Goal: Information Seeking & Learning: Learn about a topic

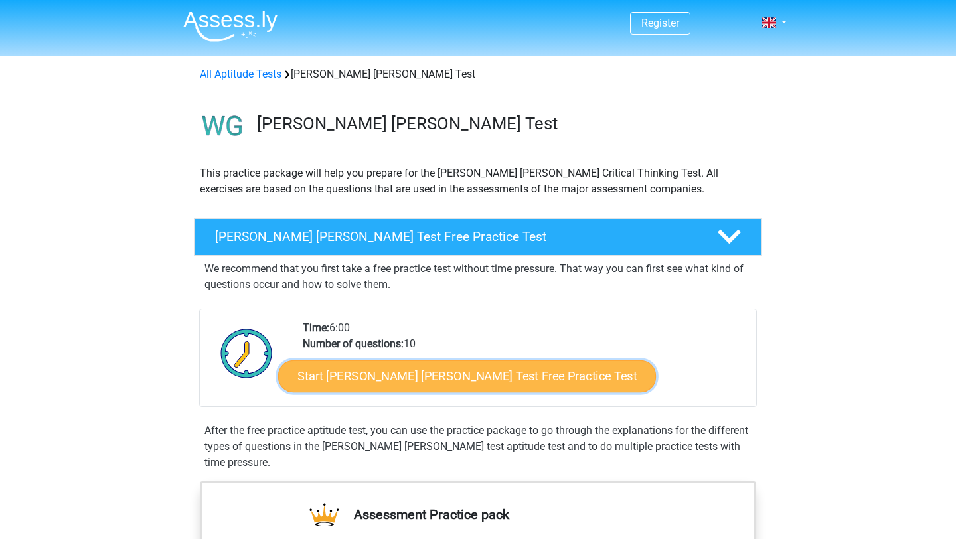
click at [355, 381] on link "Start [PERSON_NAME] [PERSON_NAME] Test Free Practice Test" at bounding box center [467, 376] width 378 height 32
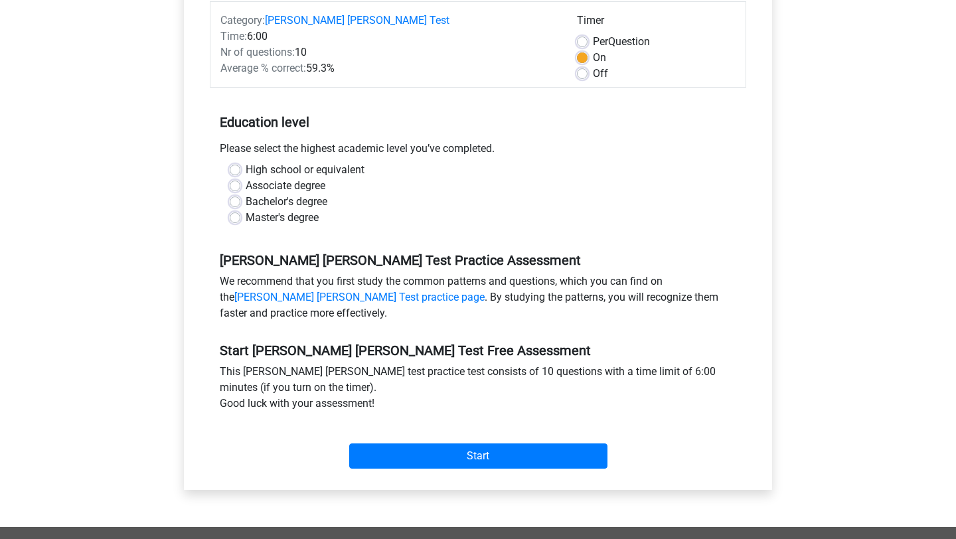
scroll to position [203, 0]
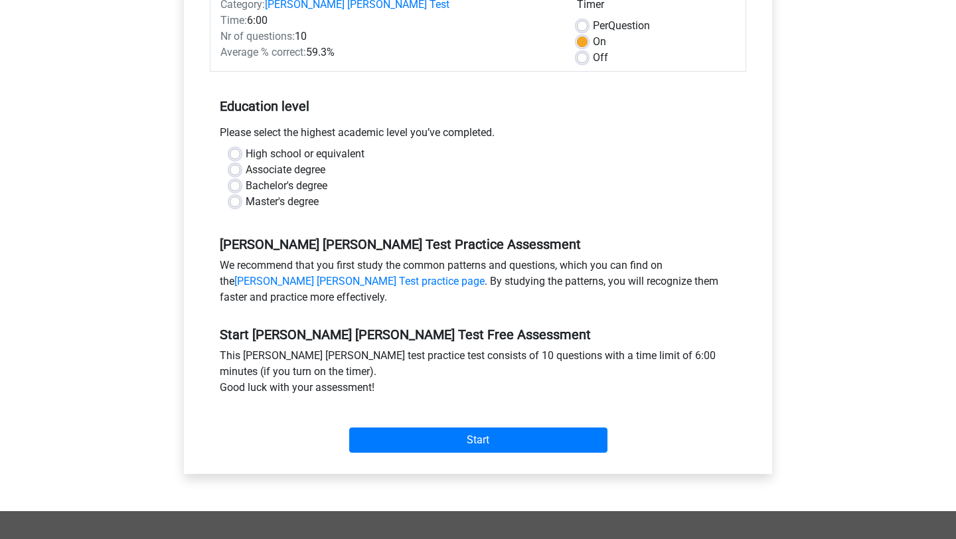
click at [246, 146] on label "High school or equivalent" at bounding box center [305, 154] width 119 height 16
click at [236, 146] on input "High school or equivalent" at bounding box center [235, 152] width 11 height 13
radio input "true"
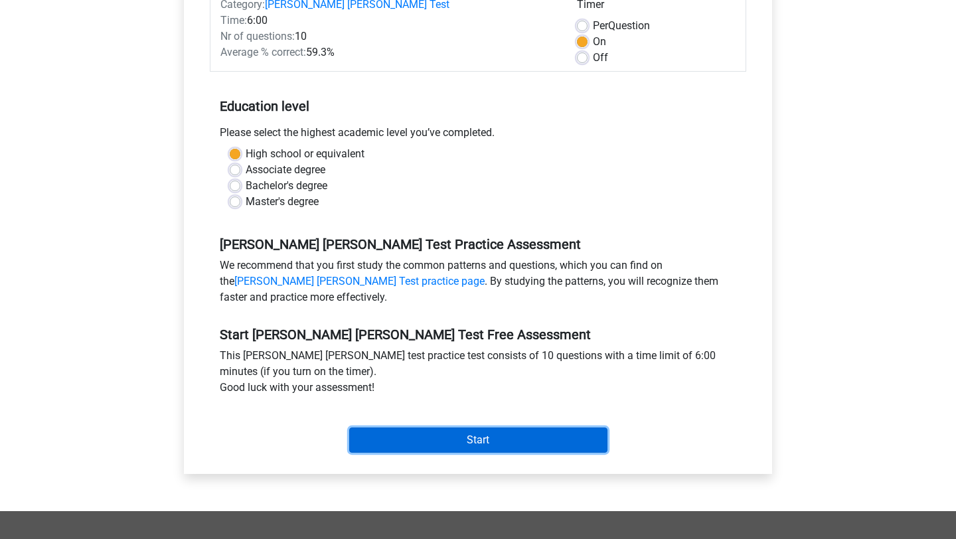
click at [444, 428] on input "Start" at bounding box center [478, 440] width 258 height 25
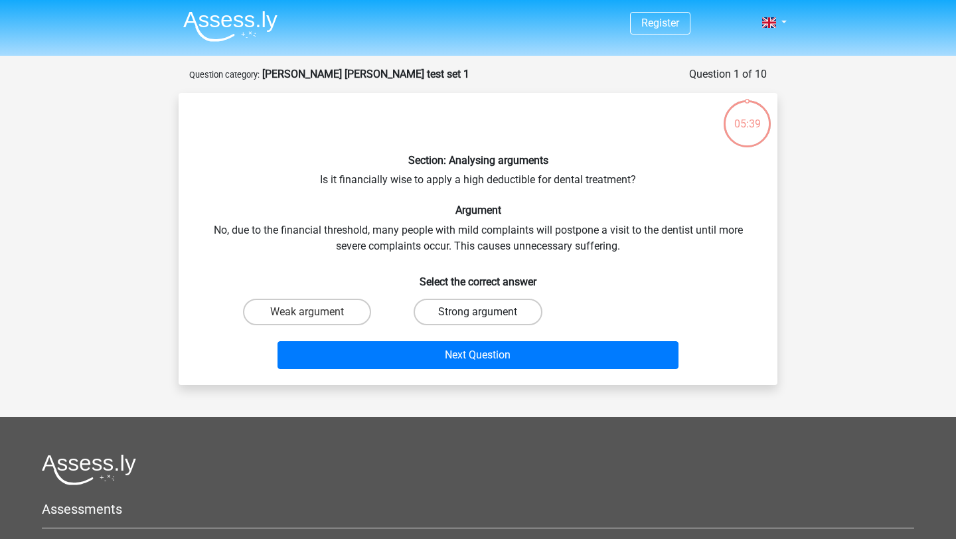
click at [443, 320] on label "Strong argument" at bounding box center [478, 312] width 128 height 27
click at [478, 320] on input "Strong argument" at bounding box center [482, 316] width 9 height 9
radio input "true"
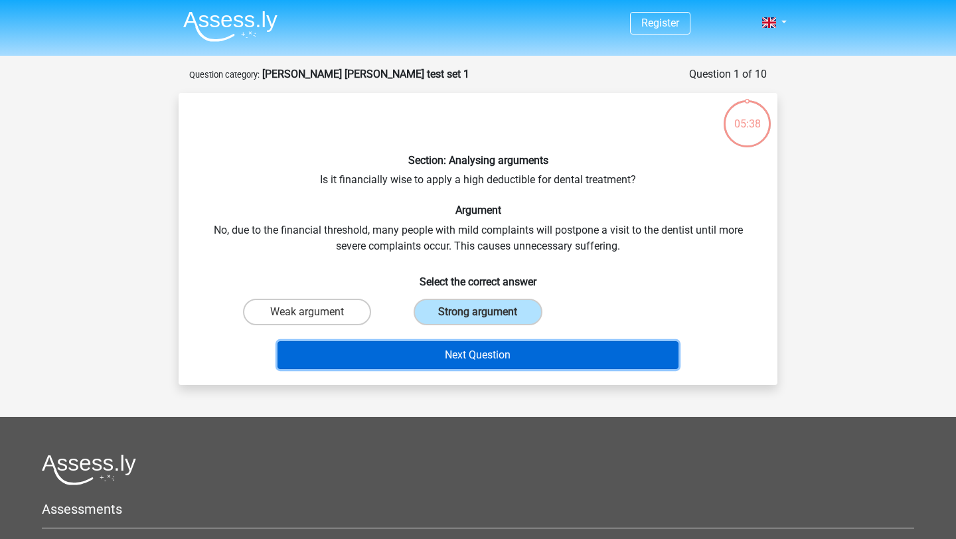
click at [458, 359] on button "Next Question" at bounding box center [478, 355] width 402 height 28
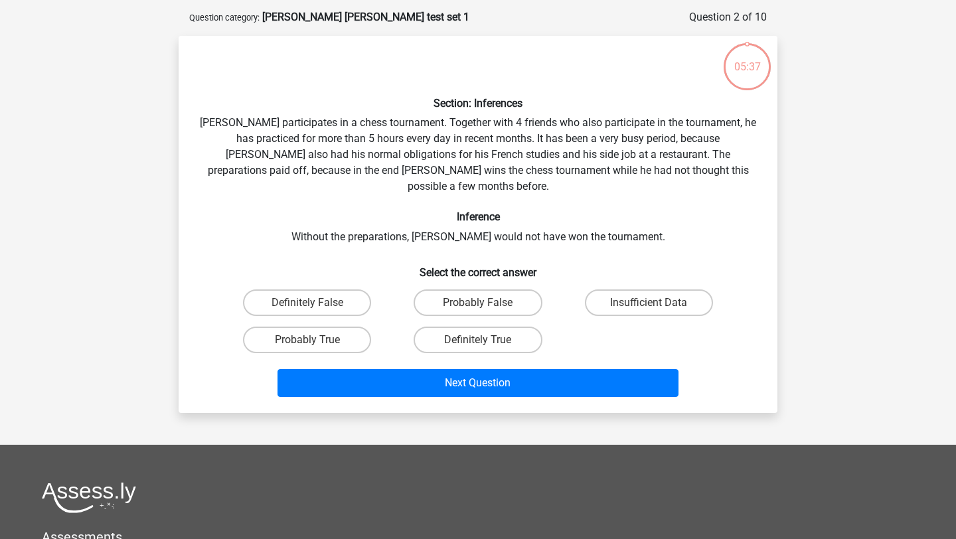
scroll to position [66, 0]
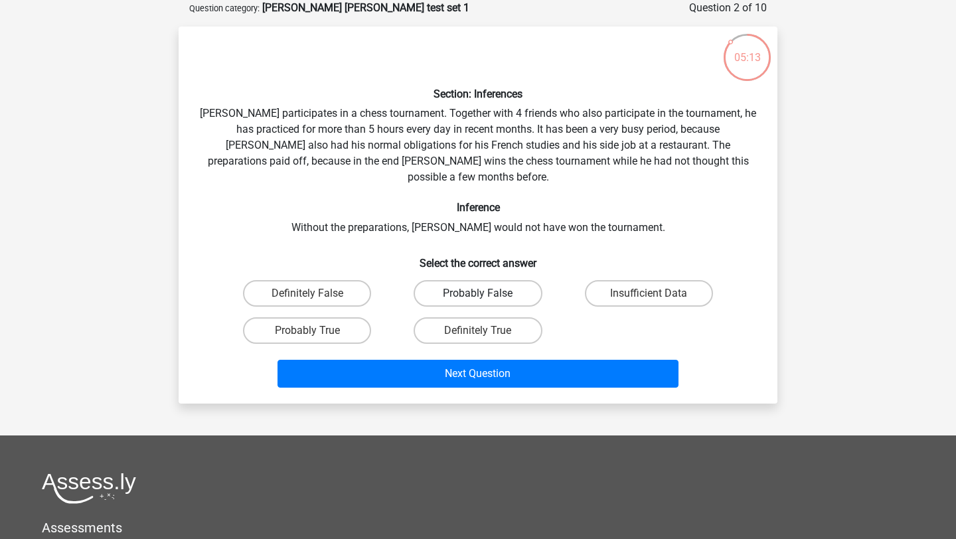
click at [471, 280] on label "Probably False" at bounding box center [478, 293] width 128 height 27
click at [478, 293] on input "Probably False" at bounding box center [482, 297] width 9 height 9
radio input "true"
click at [326, 317] on label "Probably True" at bounding box center [307, 330] width 128 height 27
click at [316, 331] on input "Probably True" at bounding box center [311, 335] width 9 height 9
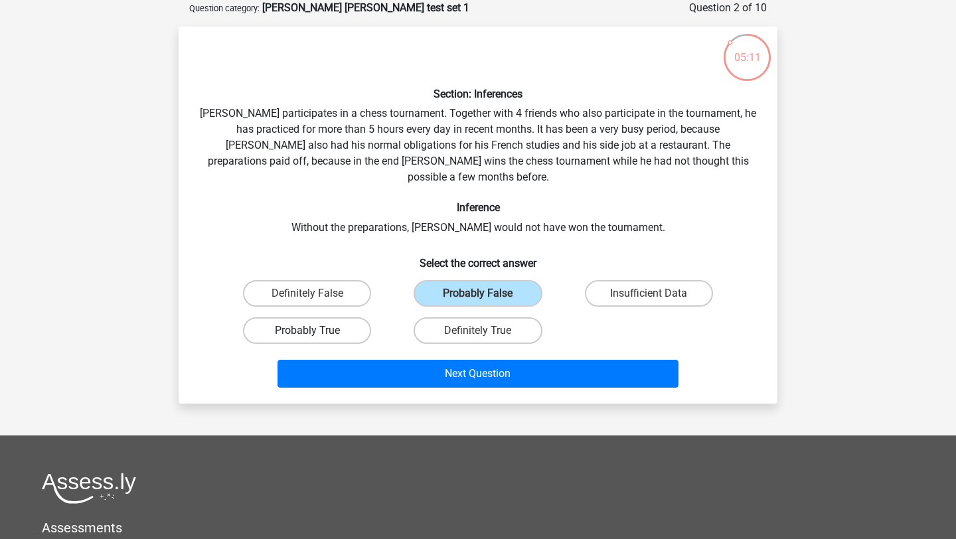
radio input "true"
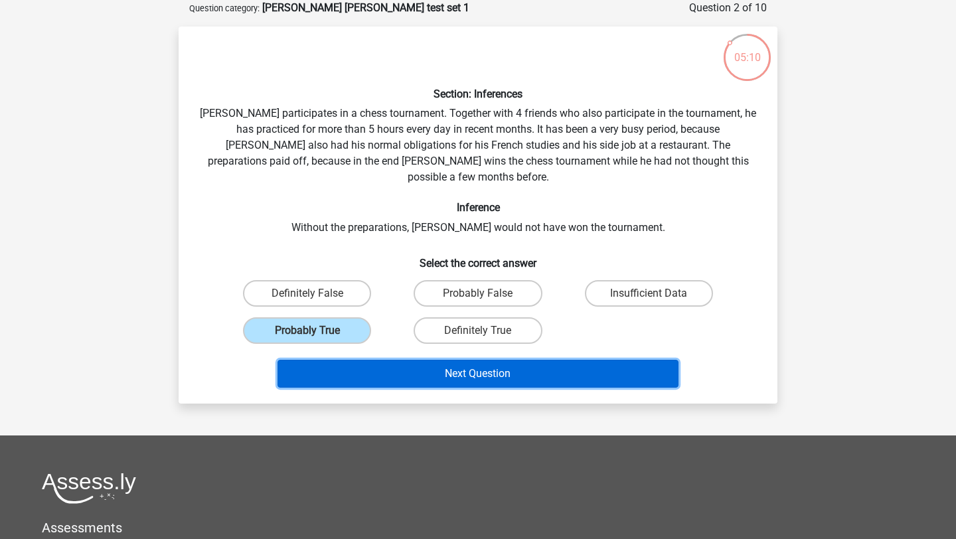
click at [449, 360] on button "Next Question" at bounding box center [478, 374] width 402 height 28
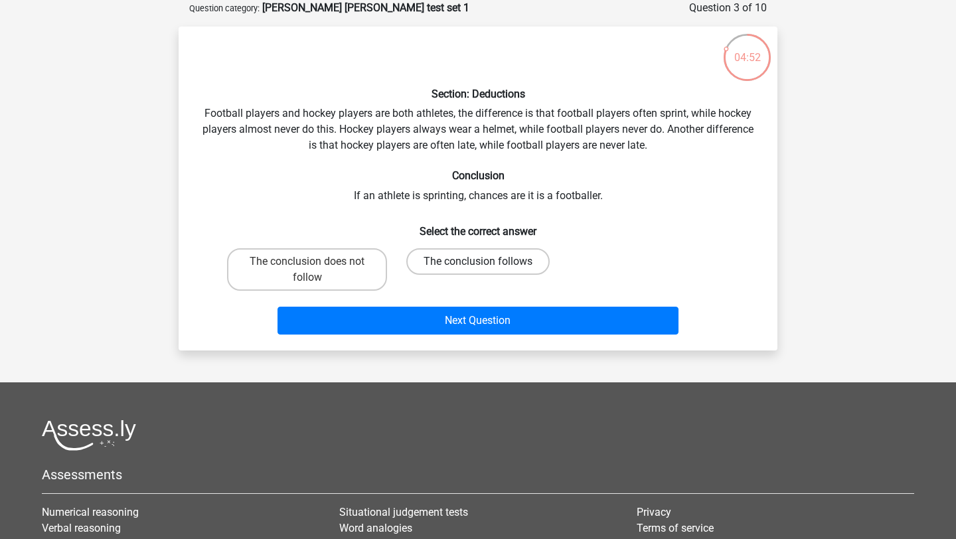
click at [468, 264] on label "The conclusion follows" at bounding box center [477, 261] width 143 height 27
click at [478, 264] on input "The conclusion follows" at bounding box center [482, 266] width 9 height 9
radio input "true"
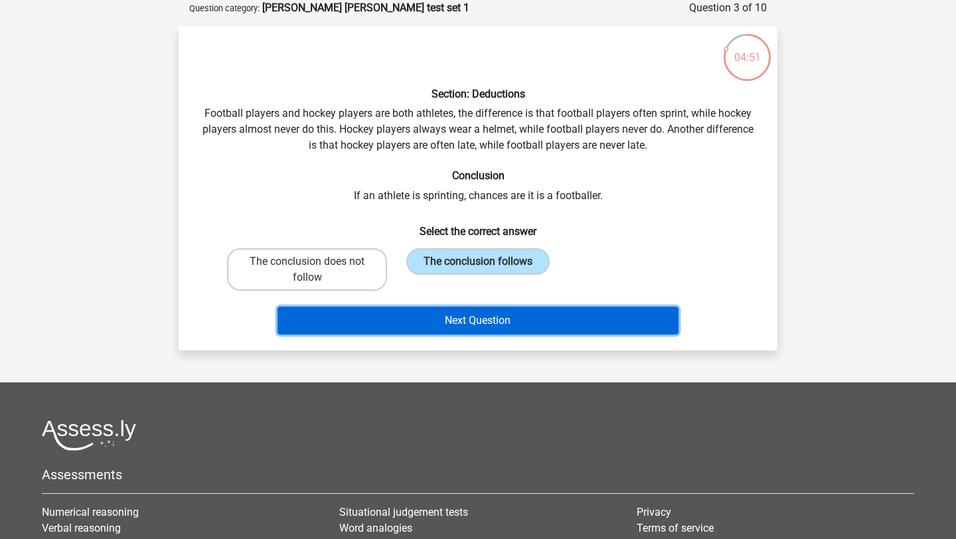
click at [486, 325] on button "Next Question" at bounding box center [478, 321] width 402 height 28
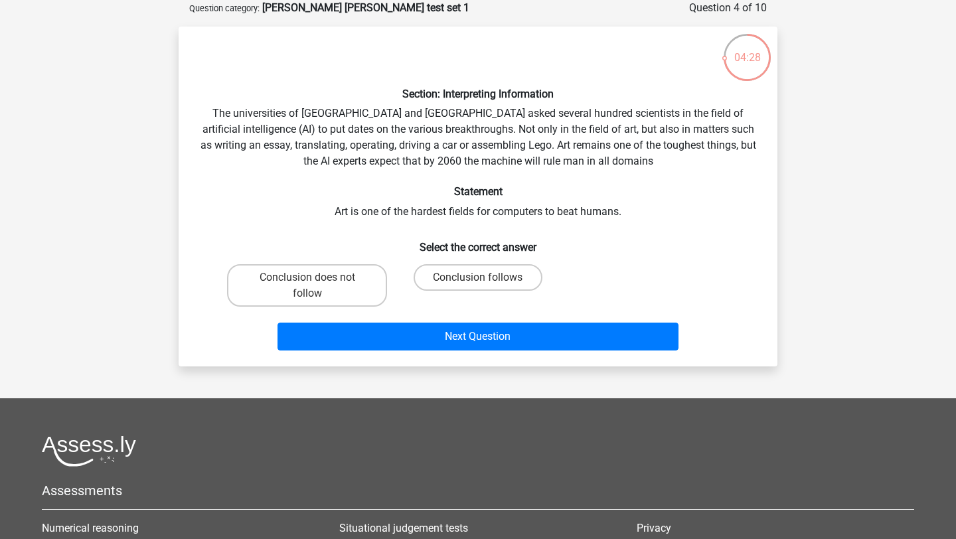
click at [483, 280] on input "Conclusion follows" at bounding box center [482, 281] width 9 height 9
radio input "true"
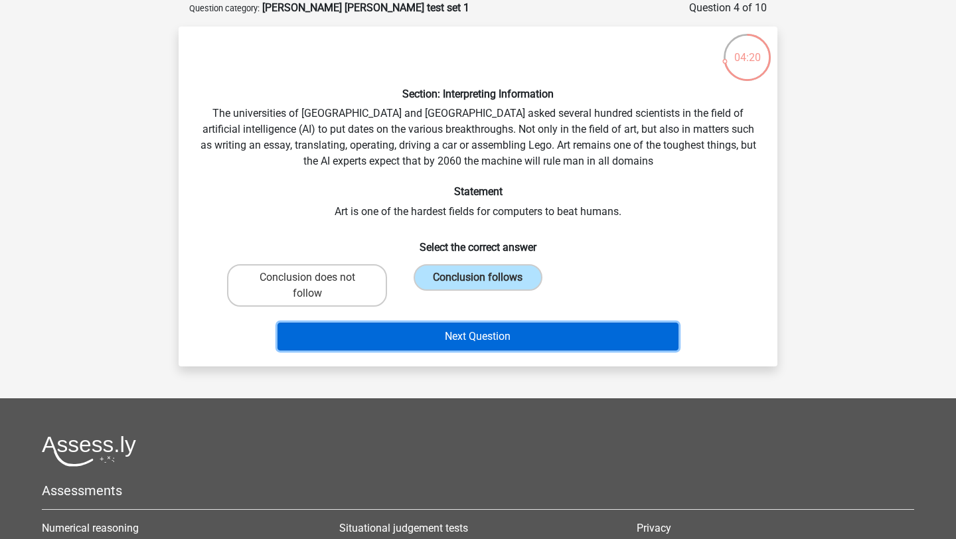
click at [473, 340] on button "Next Question" at bounding box center [478, 337] width 402 height 28
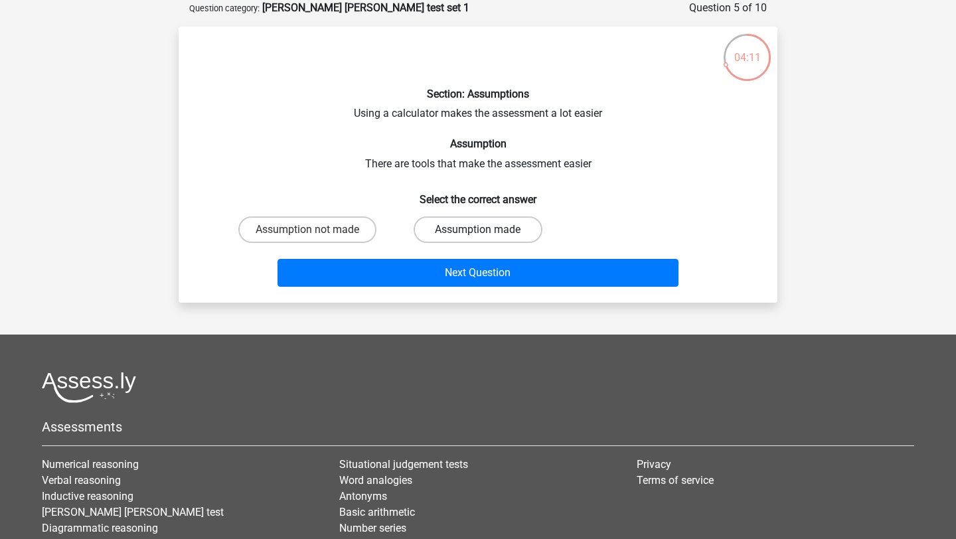
click at [445, 228] on label "Assumption made" at bounding box center [478, 229] width 128 height 27
click at [478, 230] on input "Assumption made" at bounding box center [482, 234] width 9 height 9
radio input "true"
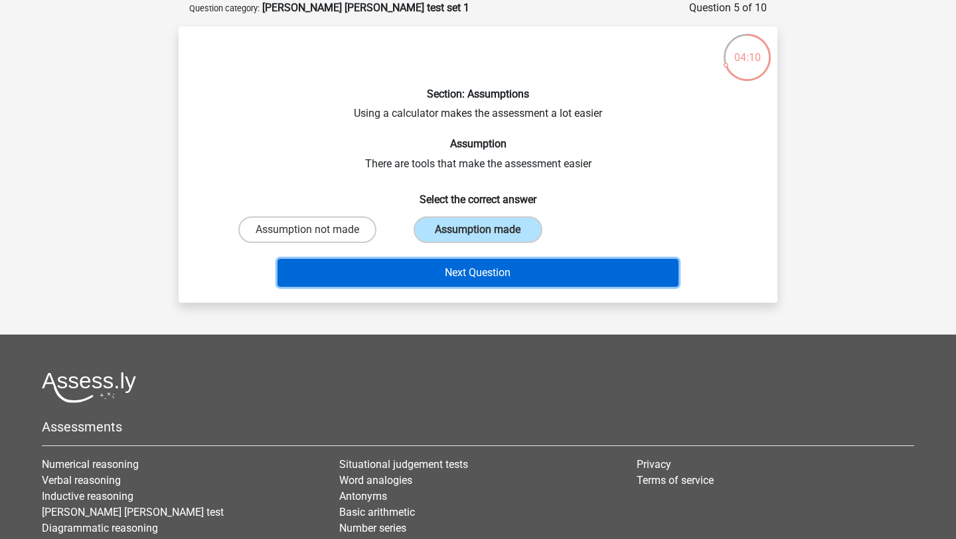
click at [448, 279] on button "Next Question" at bounding box center [478, 273] width 402 height 28
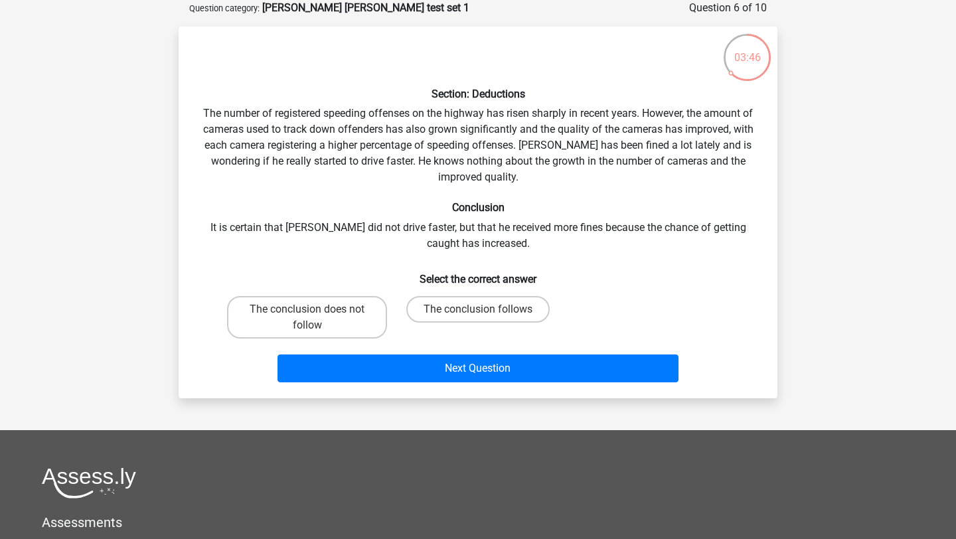
click at [315, 311] on input "The conclusion does not follow" at bounding box center [311, 313] width 9 height 9
radio input "true"
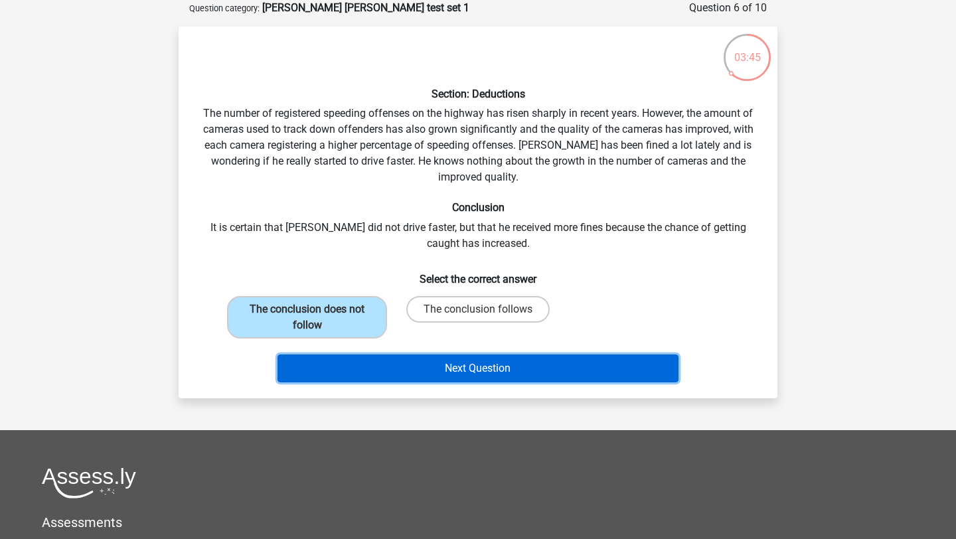
click at [451, 363] on button "Next Question" at bounding box center [478, 369] width 402 height 28
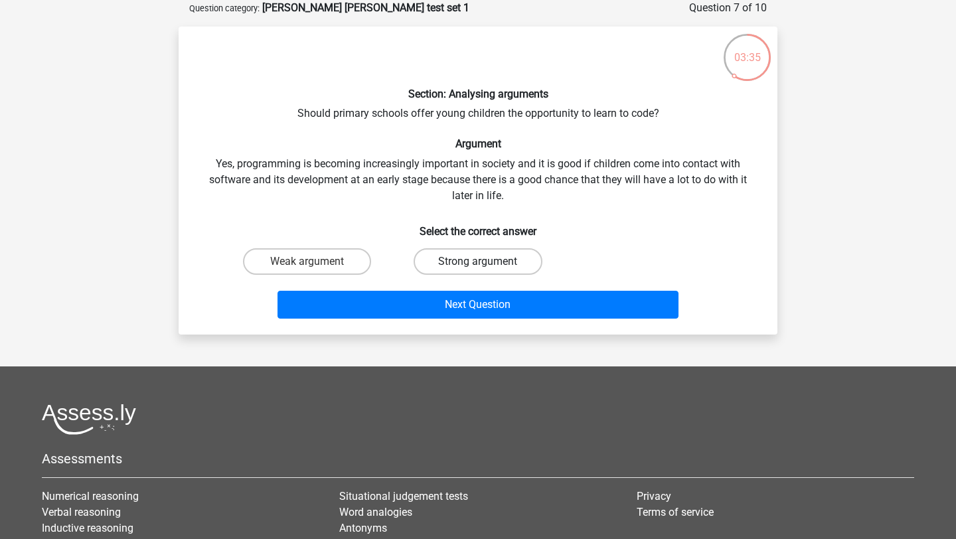
click at [447, 262] on label "Strong argument" at bounding box center [478, 261] width 128 height 27
click at [478, 262] on input "Strong argument" at bounding box center [482, 266] width 9 height 9
radio input "true"
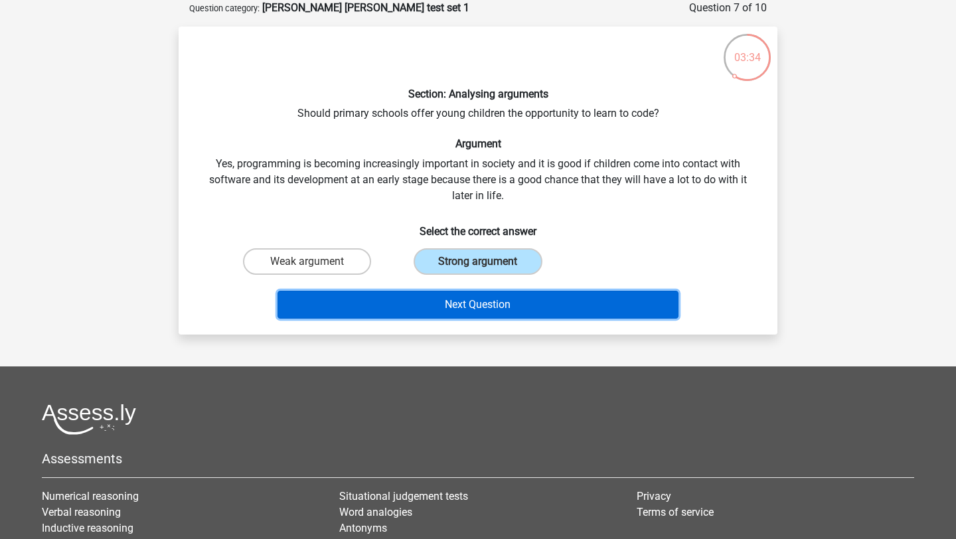
click at [464, 308] on button "Next Question" at bounding box center [478, 305] width 402 height 28
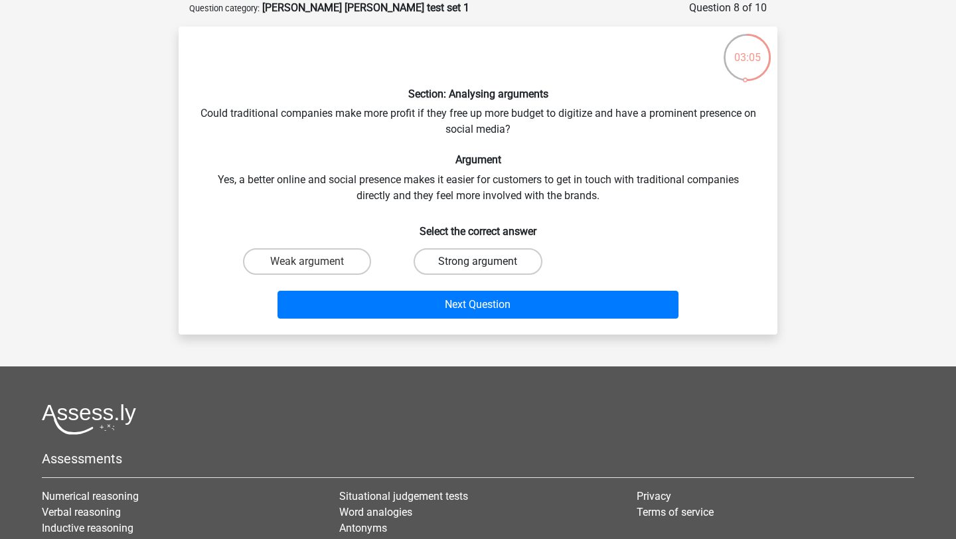
click at [470, 263] on label "Strong argument" at bounding box center [478, 261] width 128 height 27
click at [478, 263] on input "Strong argument" at bounding box center [482, 266] width 9 height 9
radio input "true"
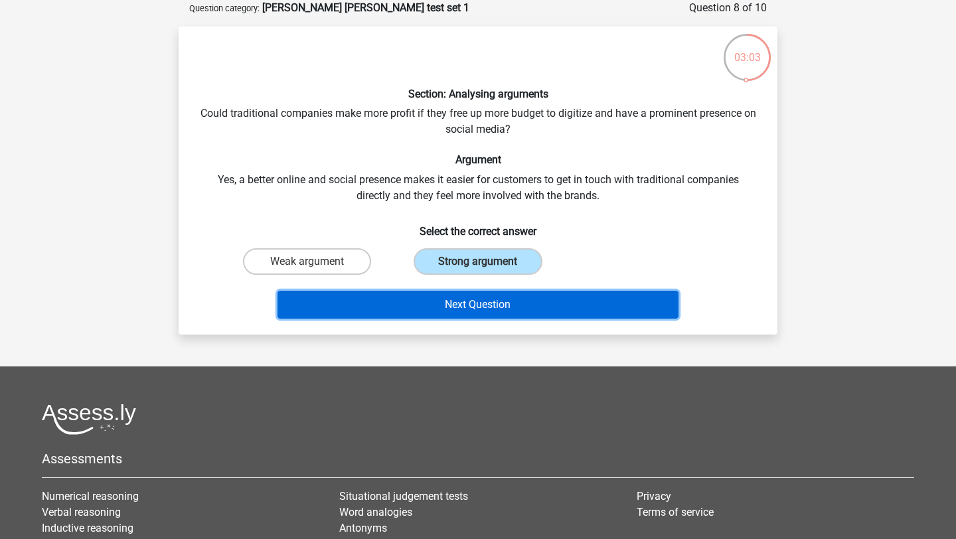
click at [482, 313] on button "Next Question" at bounding box center [478, 305] width 402 height 28
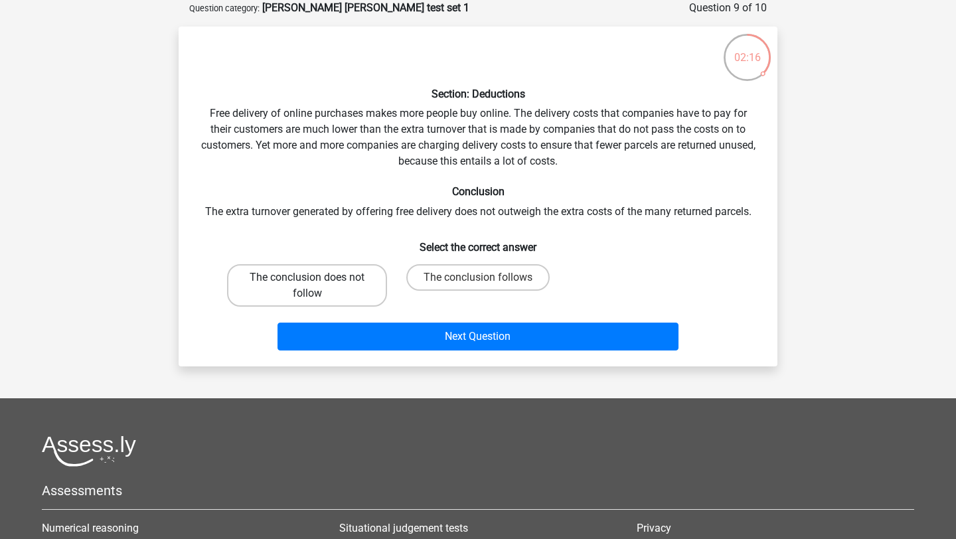
click at [323, 281] on label "The conclusion does not follow" at bounding box center [307, 285] width 160 height 42
click at [316, 281] on input "The conclusion does not follow" at bounding box center [311, 281] width 9 height 9
radio input "true"
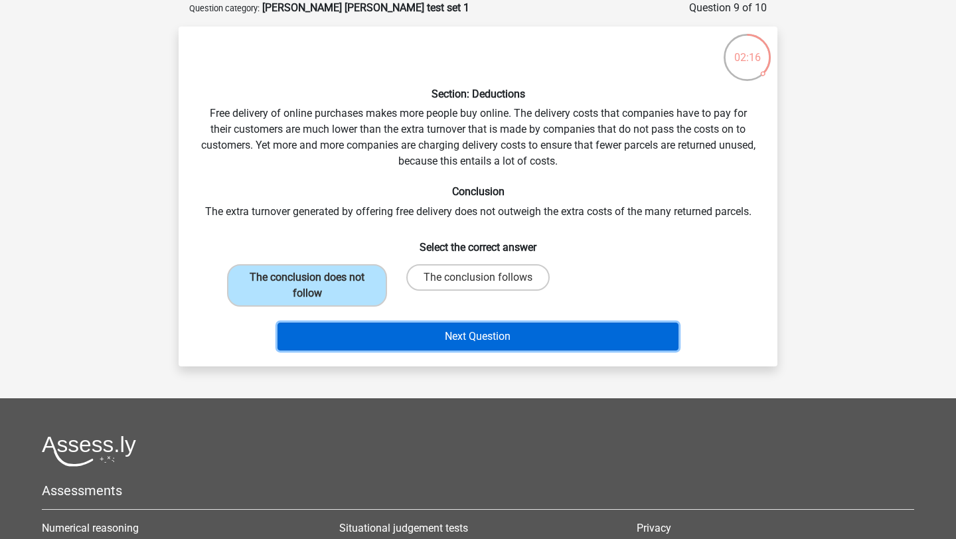
click at [438, 343] on button "Next Question" at bounding box center [478, 337] width 402 height 28
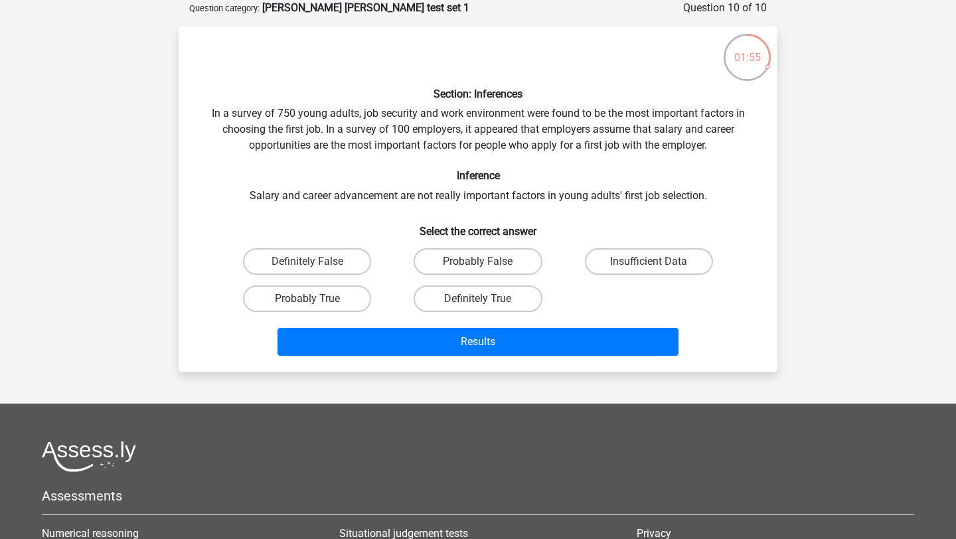
click at [314, 266] on input "Definitely False" at bounding box center [311, 266] width 9 height 9
radio input "true"
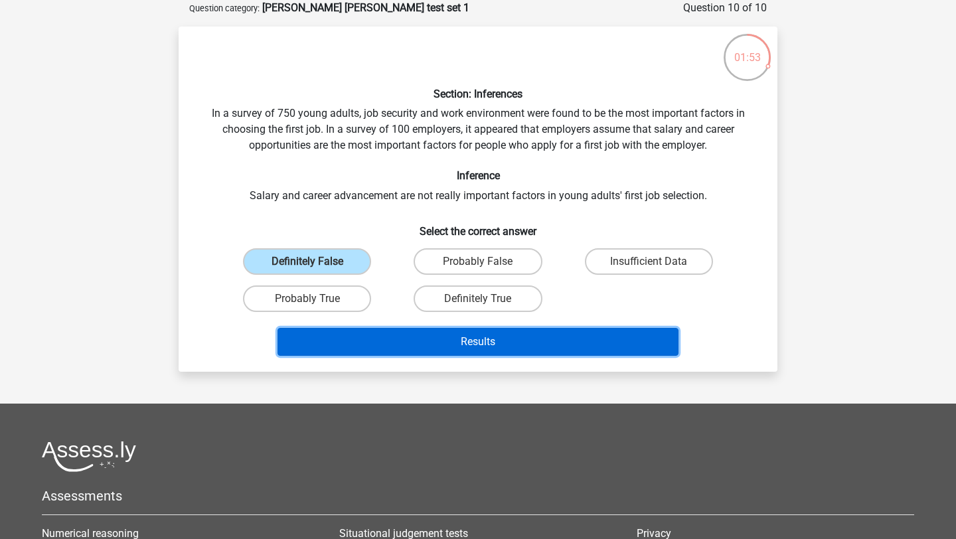
click at [421, 353] on button "Results" at bounding box center [478, 342] width 402 height 28
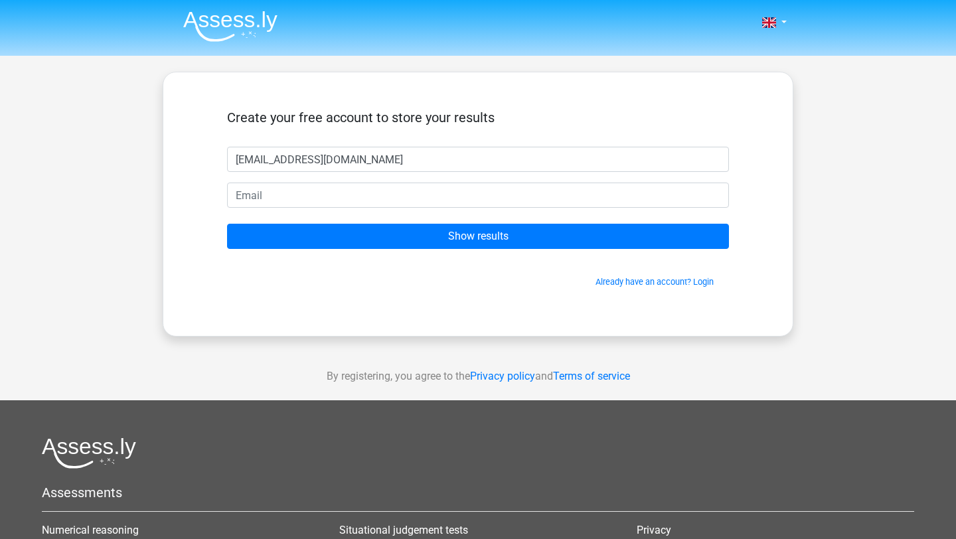
type input "[EMAIL_ADDRESS][DOMAIN_NAME]"
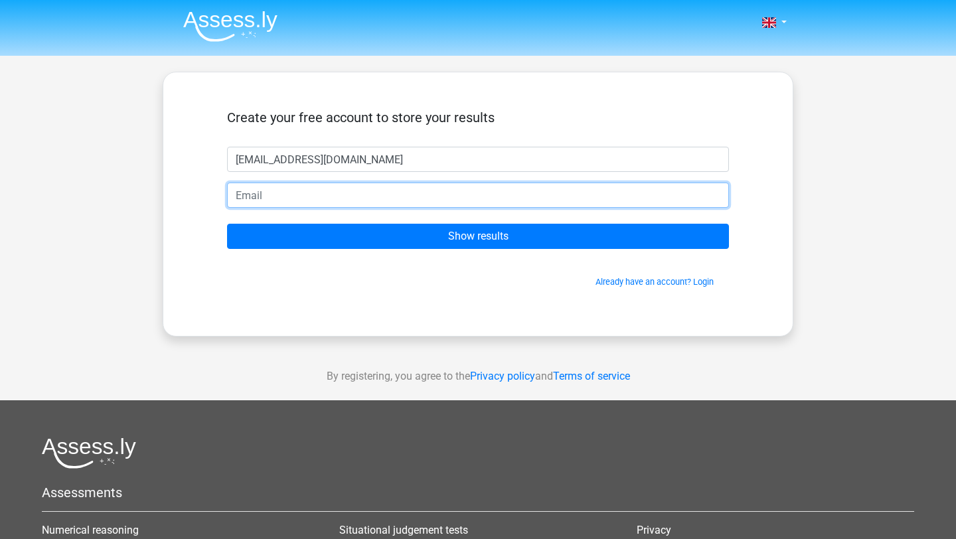
click at [380, 198] on input "email" at bounding box center [478, 195] width 502 height 25
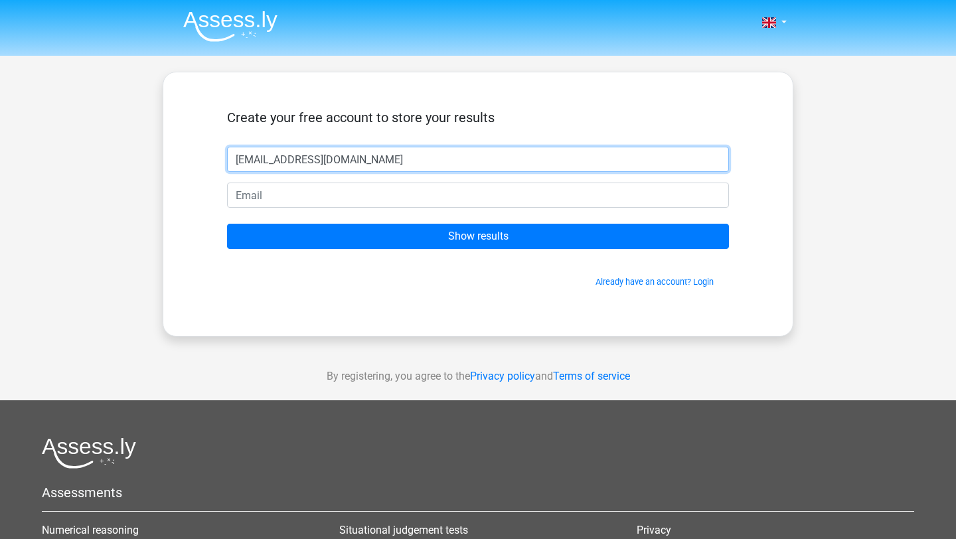
click at [382, 171] on input "[EMAIL_ADDRESS][DOMAIN_NAME]" at bounding box center [478, 159] width 502 height 25
type input "Will"
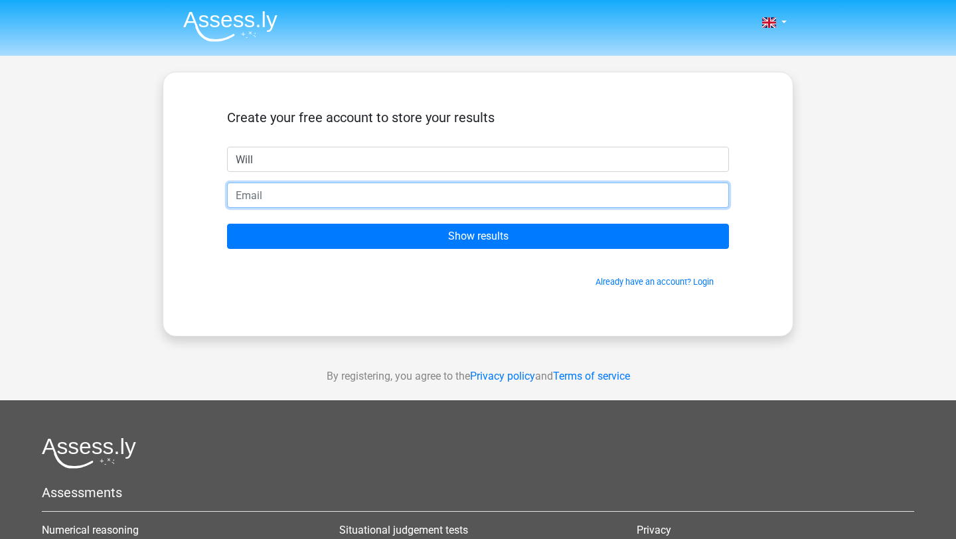
click at [321, 194] on input "email" at bounding box center [478, 195] width 502 height 25
type input "[EMAIL_ADDRESS][DOMAIN_NAME]"
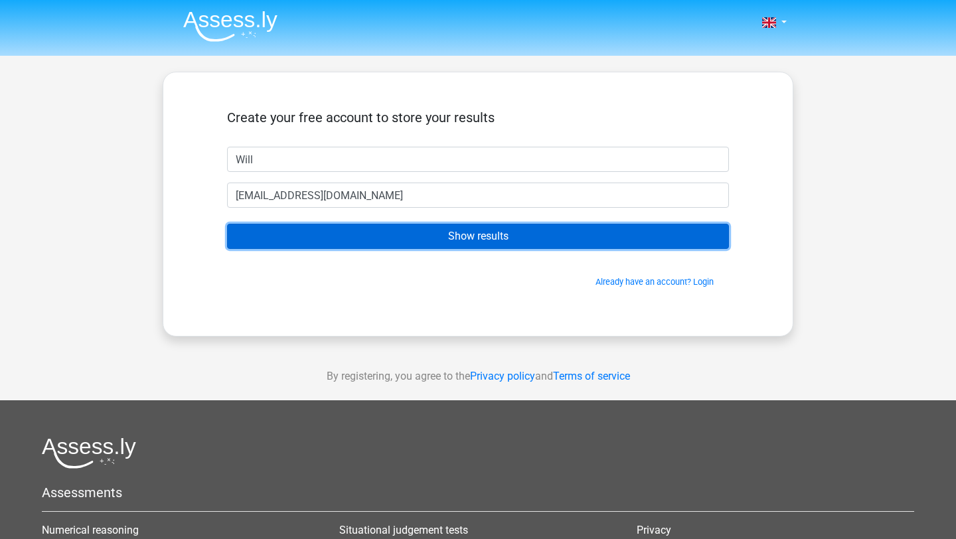
click at [411, 242] on input "Show results" at bounding box center [478, 236] width 502 height 25
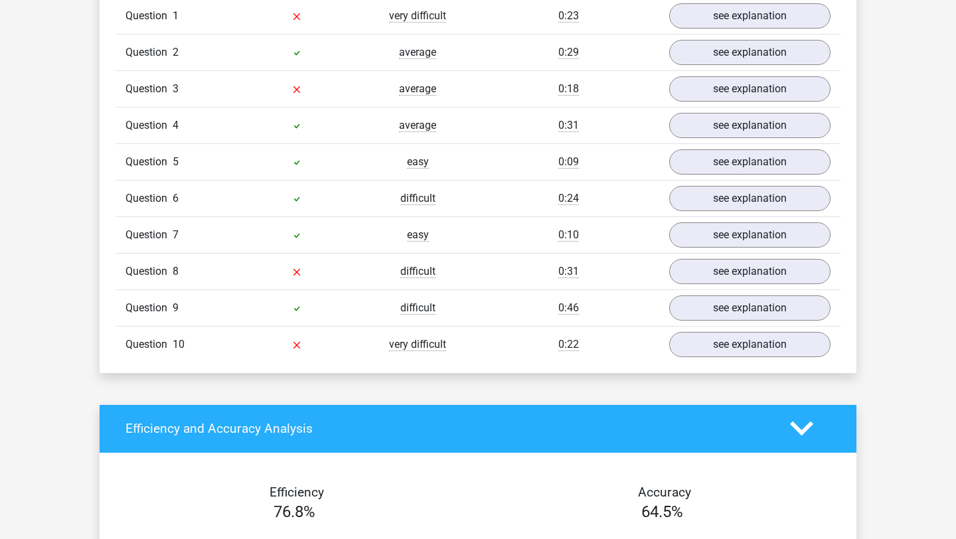
scroll to position [1129, 0]
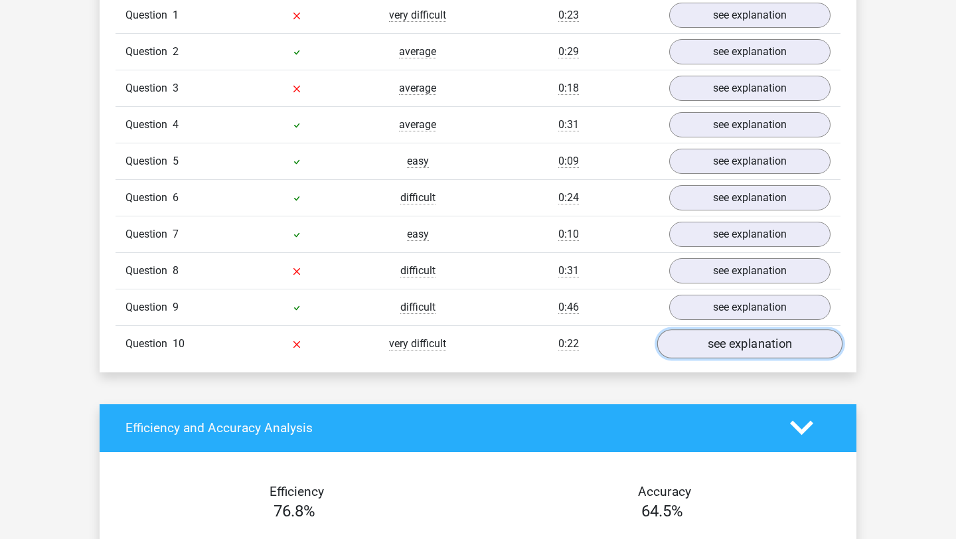
click at [710, 329] on link "see explanation" at bounding box center [749, 343] width 185 height 29
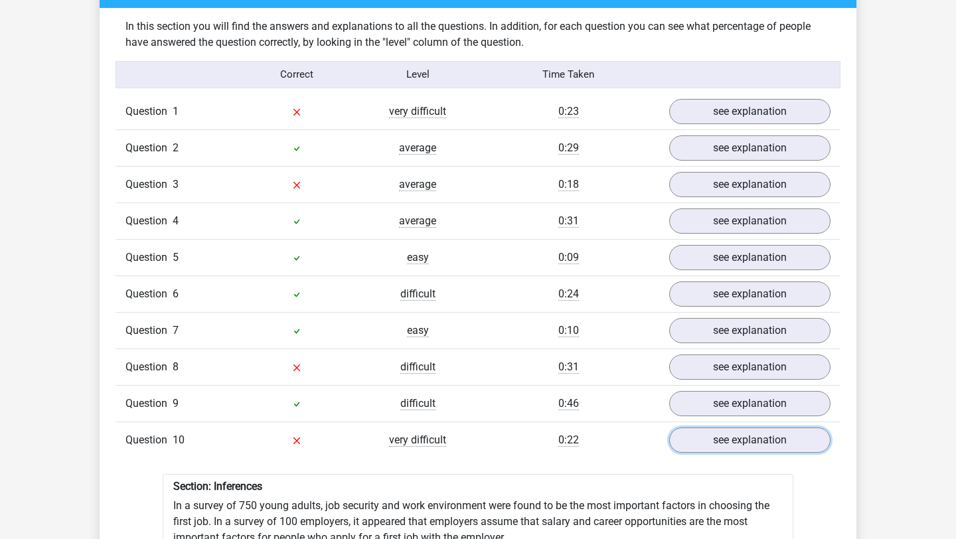
scroll to position [1028, 0]
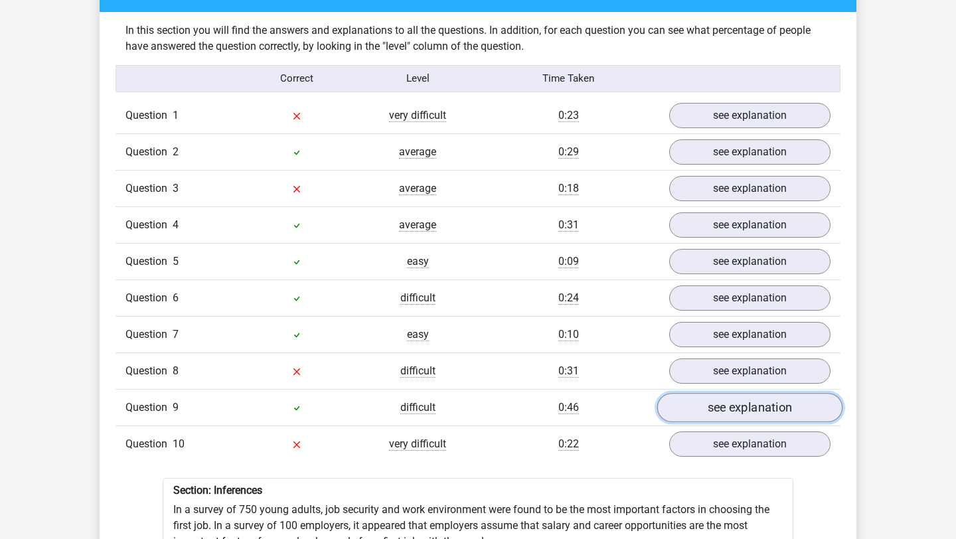
click at [771, 400] on link "see explanation" at bounding box center [749, 407] width 185 height 29
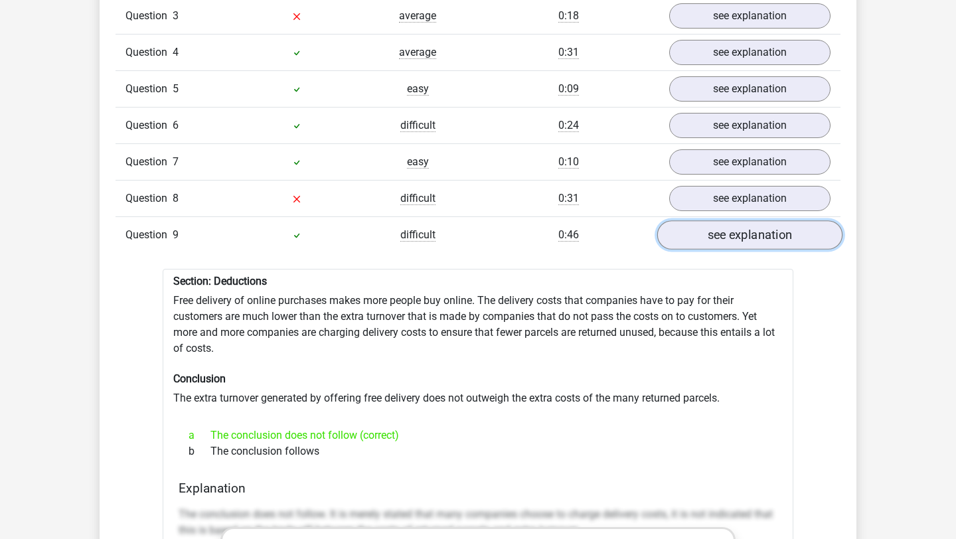
scroll to position [1206, 0]
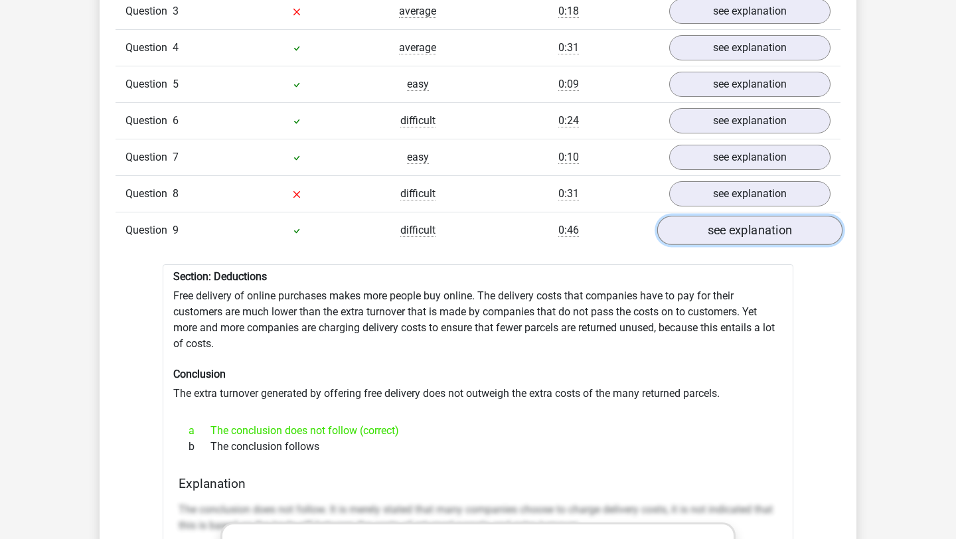
click at [734, 226] on link "see explanation" at bounding box center [749, 230] width 185 height 29
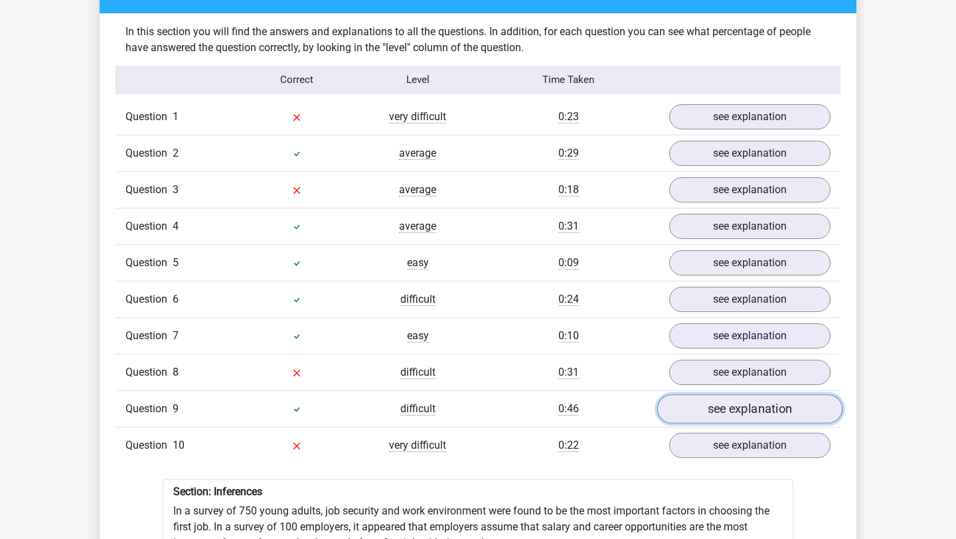
scroll to position [1022, 0]
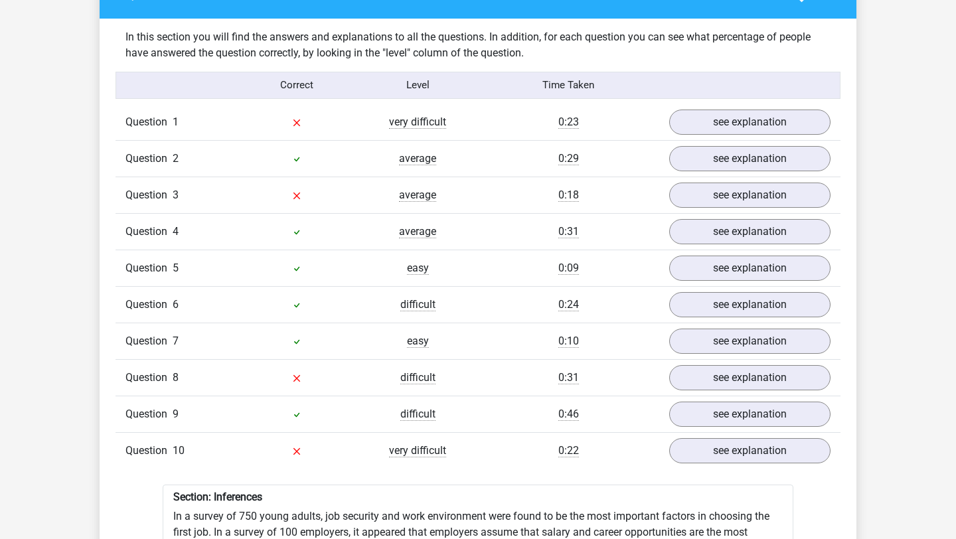
click at [722, 128] on div "Question 1 very difficult 0:23 see explanation" at bounding box center [478, 122] width 725 height 36
click at [722, 125] on link "see explanation" at bounding box center [749, 122] width 185 height 29
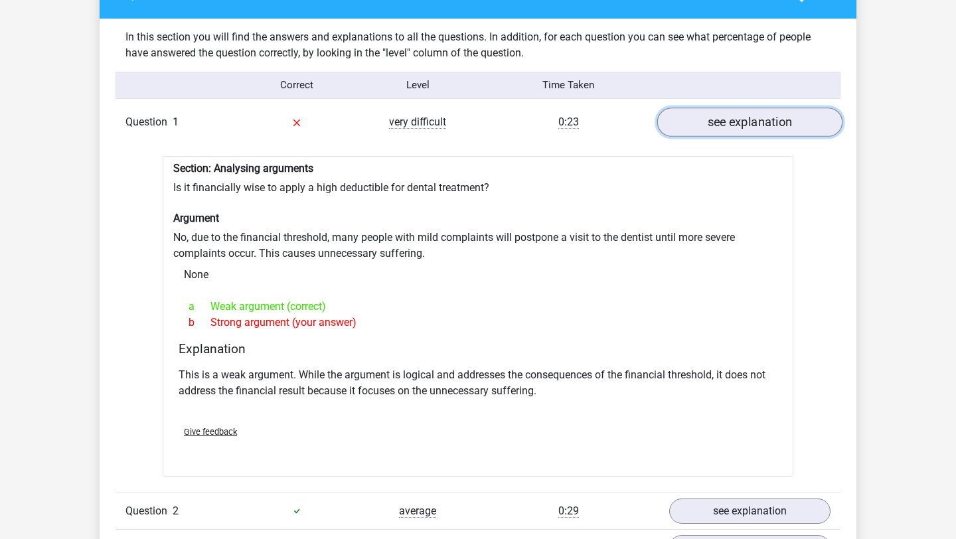
click at [722, 125] on link "see explanation" at bounding box center [749, 122] width 185 height 29
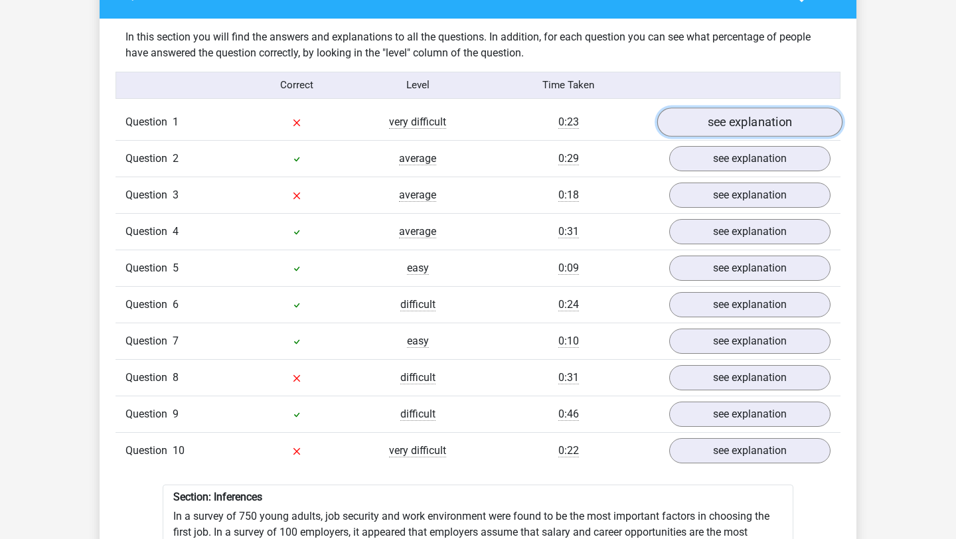
click at [722, 125] on link "see explanation" at bounding box center [749, 122] width 185 height 29
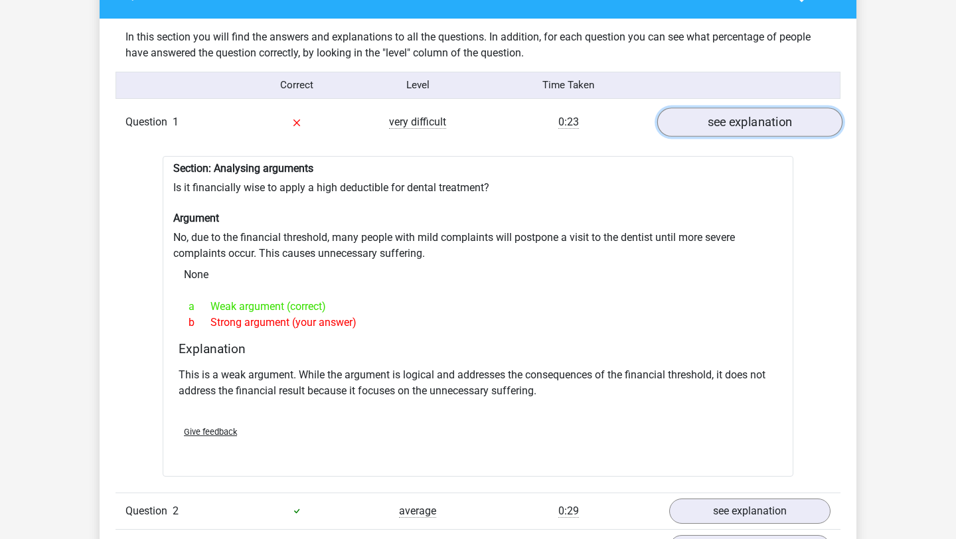
click at [722, 125] on link "see explanation" at bounding box center [749, 122] width 185 height 29
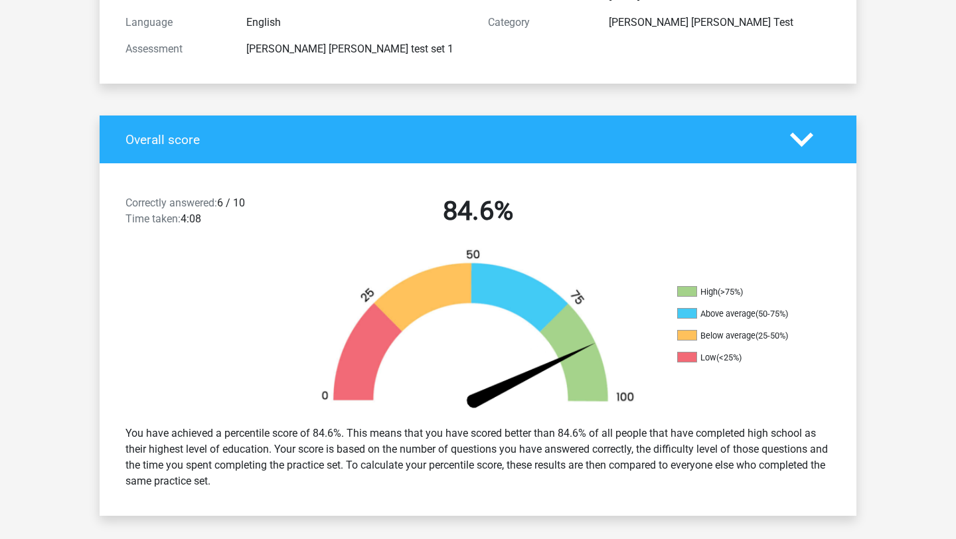
scroll to position [0, 0]
